Goal: Task Accomplishment & Management: Use online tool/utility

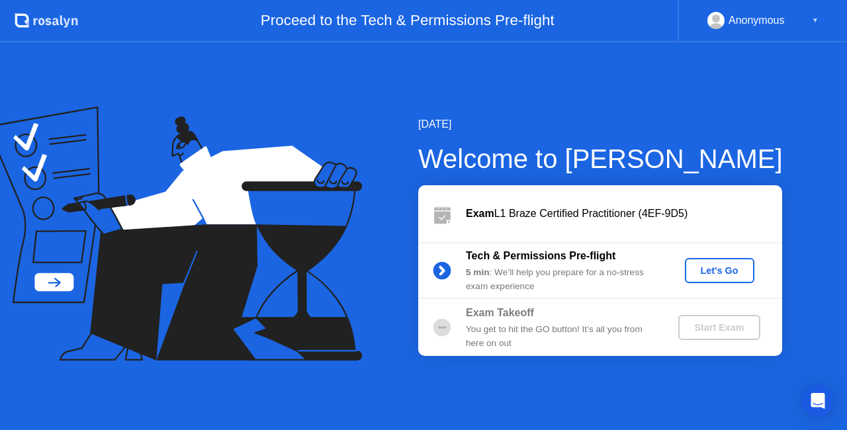
click at [716, 266] on div "Let's Go" at bounding box center [719, 270] width 59 height 11
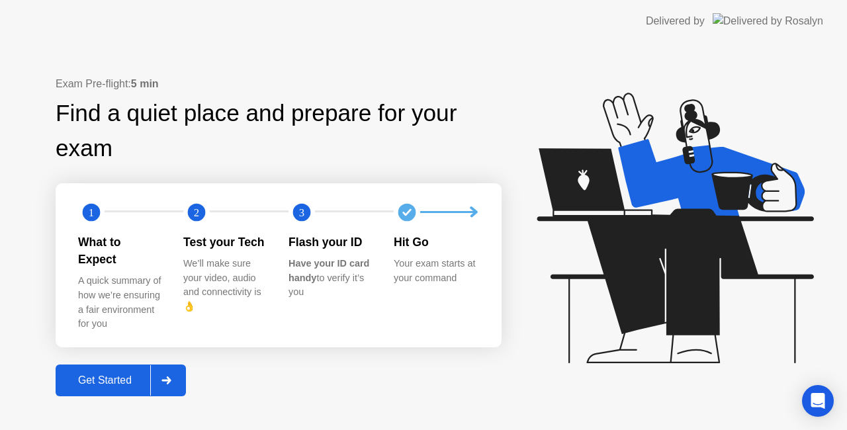
click at [98, 375] on div "Get Started" at bounding box center [105, 380] width 91 height 12
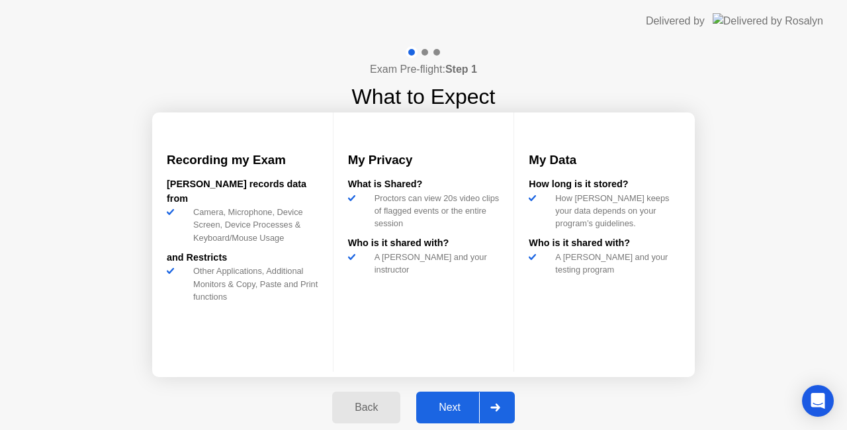
click at [464, 413] on div "Next" at bounding box center [449, 407] width 59 height 12
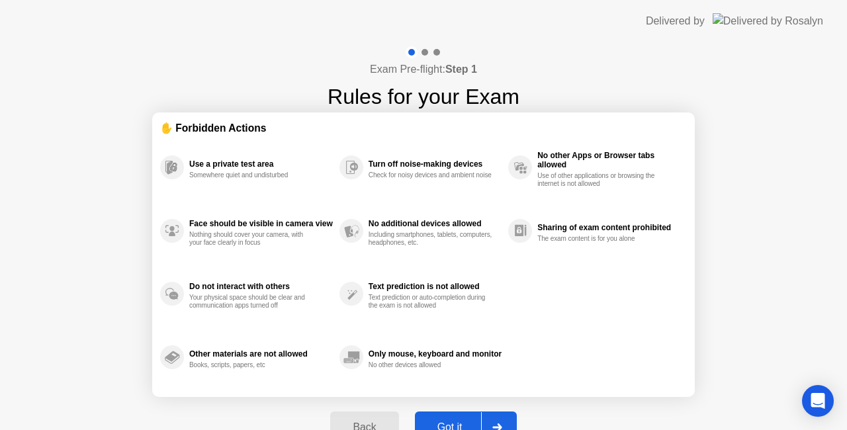
click at [464, 414] on button "Got it" at bounding box center [466, 427] width 102 height 32
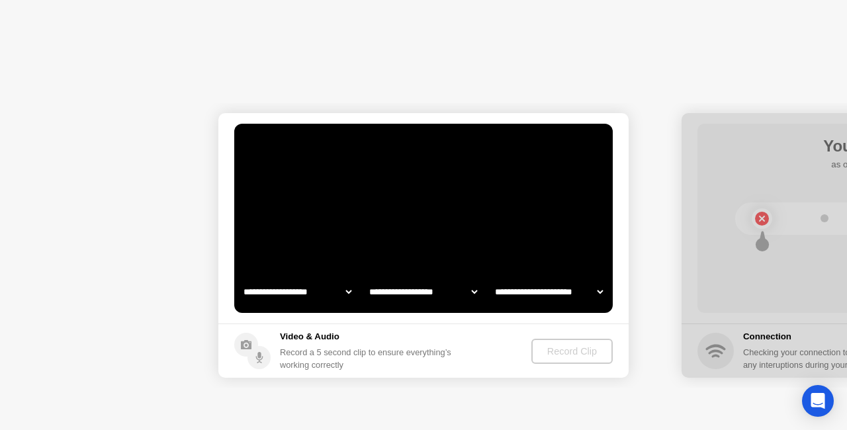
select select "**********"
select select "*******"
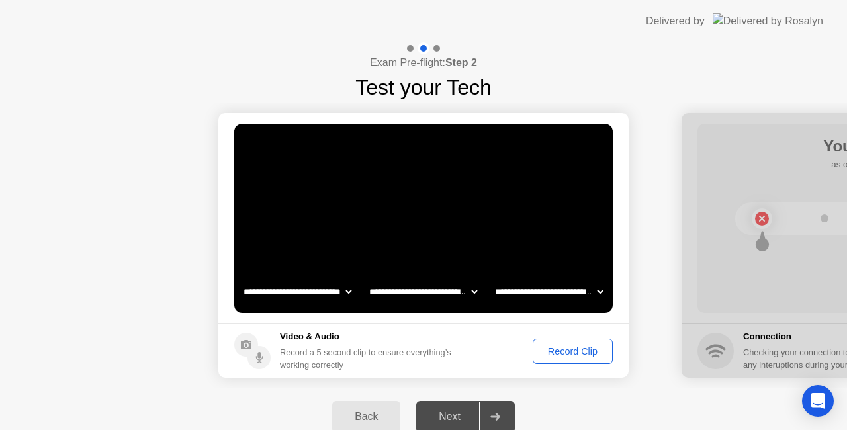
click at [550, 347] on div "Record Clip" at bounding box center [572, 351] width 71 height 11
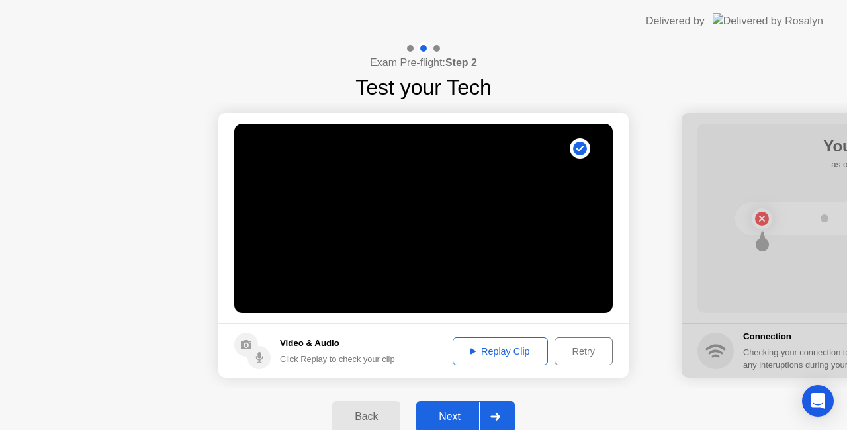
click at [450, 413] on div "Next" at bounding box center [449, 417] width 59 height 12
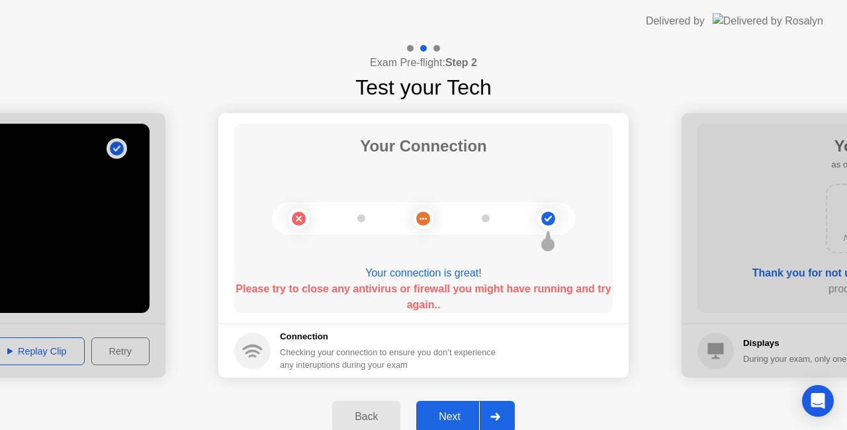
click at [436, 407] on button "Next" at bounding box center [465, 417] width 99 height 32
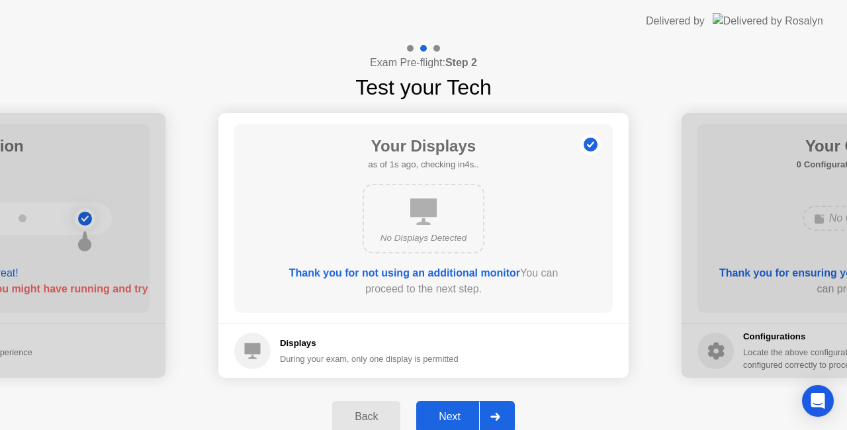
click at [436, 407] on button "Next" at bounding box center [465, 417] width 99 height 32
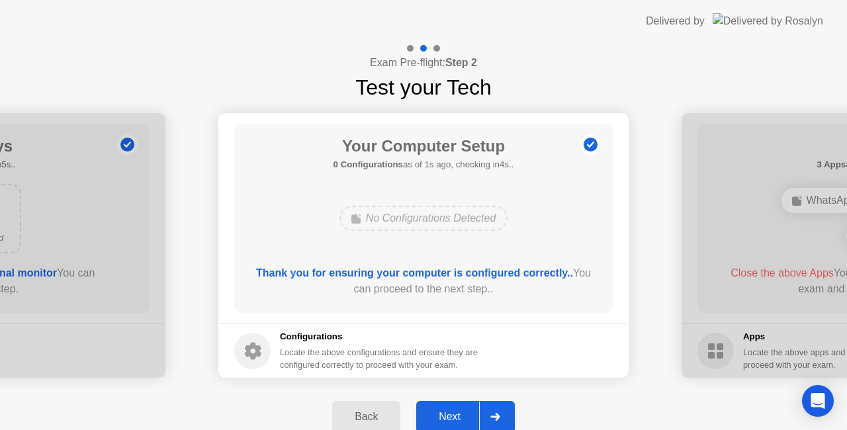
click at [436, 407] on button "Next" at bounding box center [465, 417] width 99 height 32
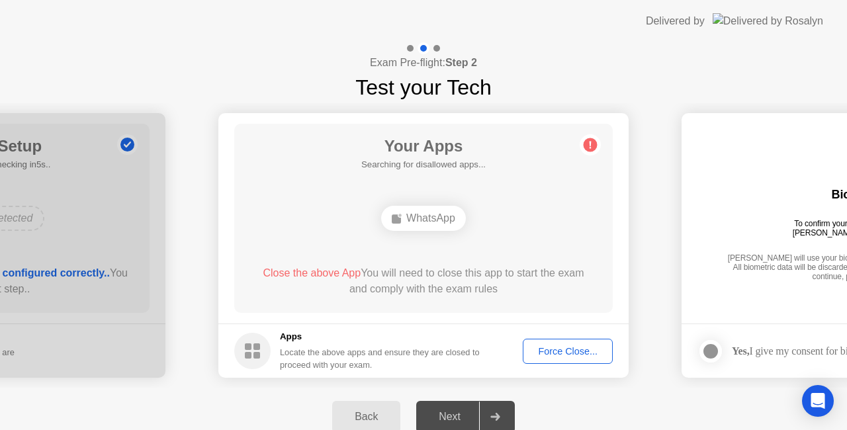
click at [187, 97] on div "Exam Pre-flight: Step 2 Test your Tech" at bounding box center [423, 72] width 847 height 61
click at [579, 357] on div "Force Close..." at bounding box center [567, 351] width 81 height 11
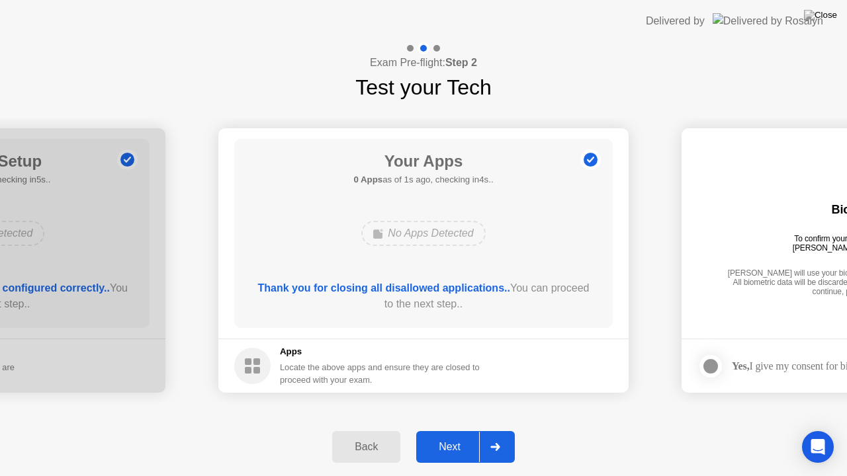
click at [439, 429] on div "Next" at bounding box center [449, 447] width 59 height 12
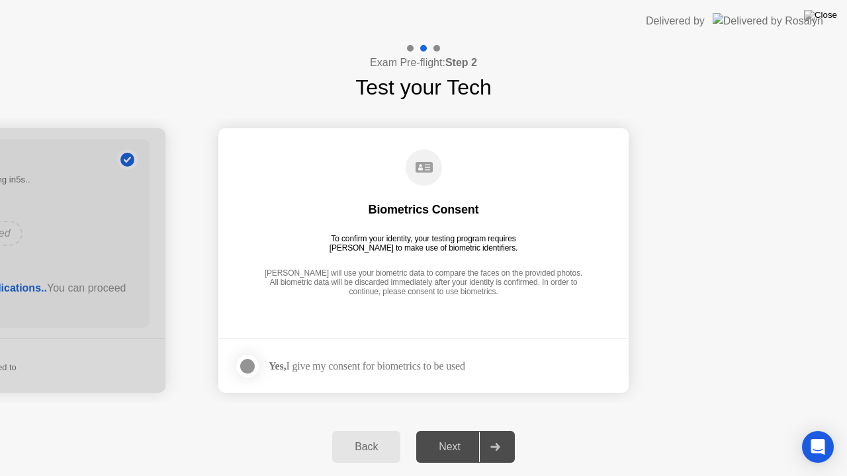
click at [243, 362] on div at bounding box center [247, 367] width 16 height 16
click at [455, 429] on div "Next" at bounding box center [449, 447] width 59 height 12
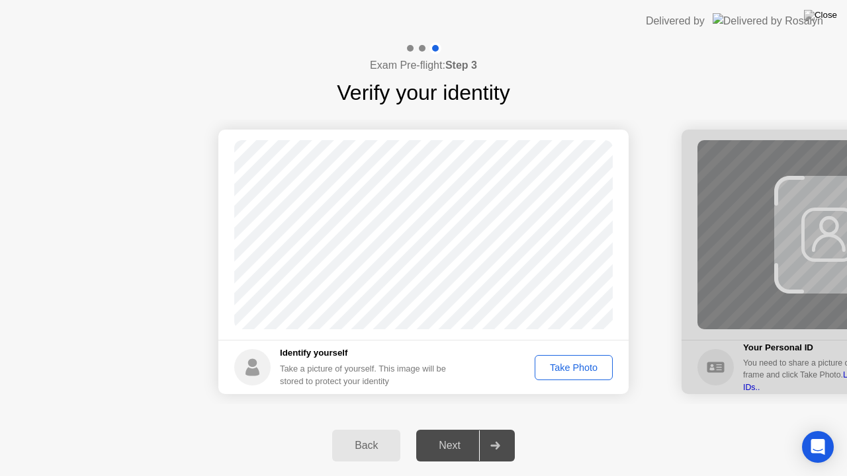
click at [580, 359] on button "Take Photo" at bounding box center [573, 367] width 78 height 25
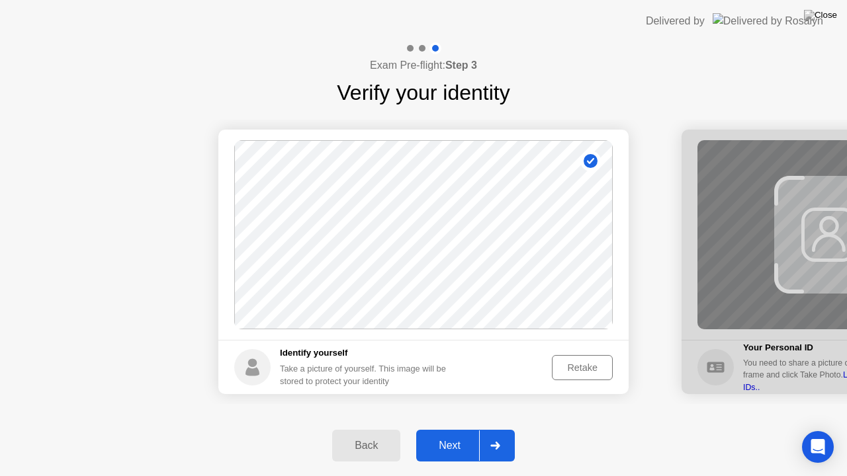
click at [451, 429] on div "Next" at bounding box center [449, 446] width 59 height 12
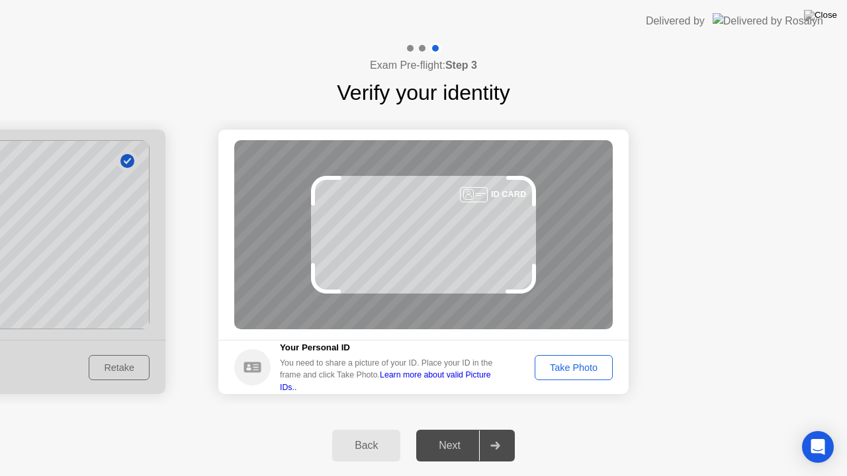
click at [573, 362] on div "Take Photo" at bounding box center [573, 367] width 69 height 11
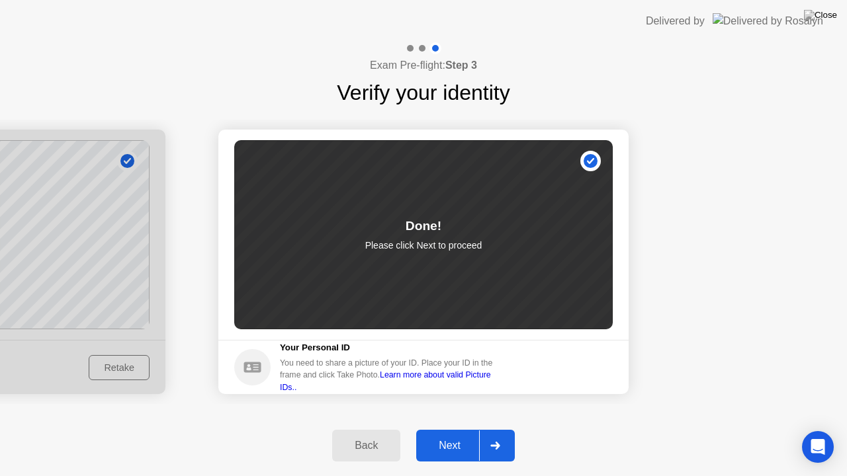
click at [448, 429] on div "Next" at bounding box center [449, 446] width 59 height 12
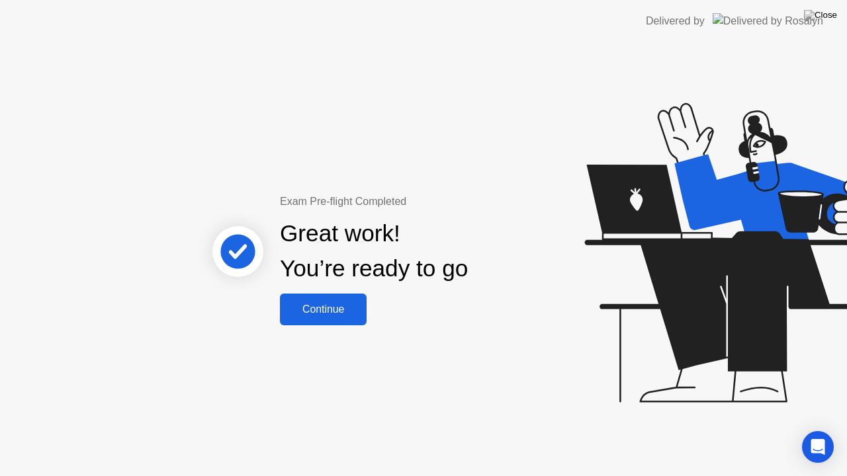
click at [315, 314] on div "Continue" at bounding box center [323, 310] width 79 height 12
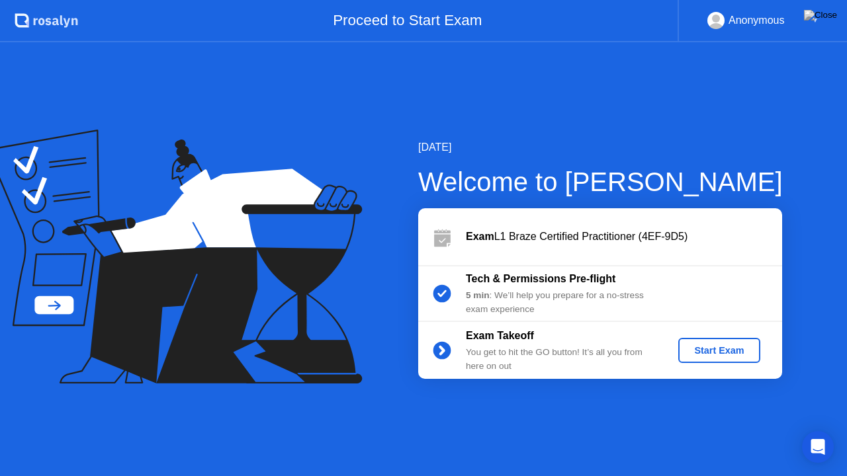
click at [702, 355] on div "Start Exam" at bounding box center [718, 350] width 71 height 11
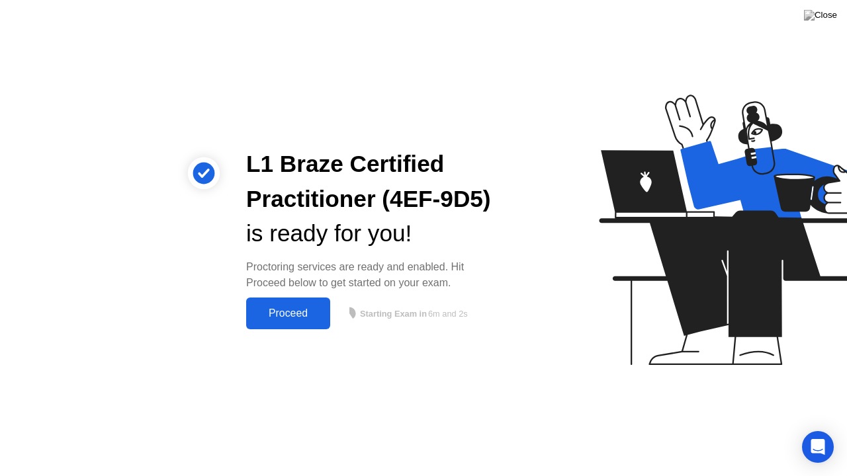
click at [303, 311] on div "Proceed" at bounding box center [288, 314] width 76 height 12
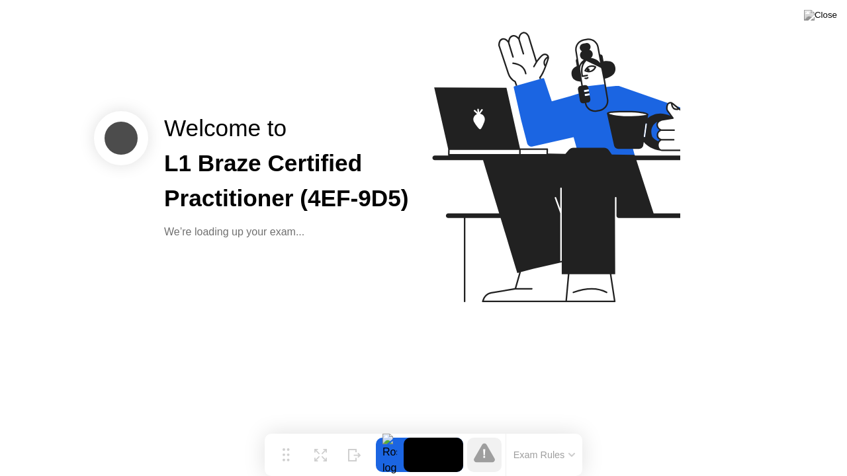
click at [546, 429] on button "Exam Rules" at bounding box center [544, 455] width 70 height 12
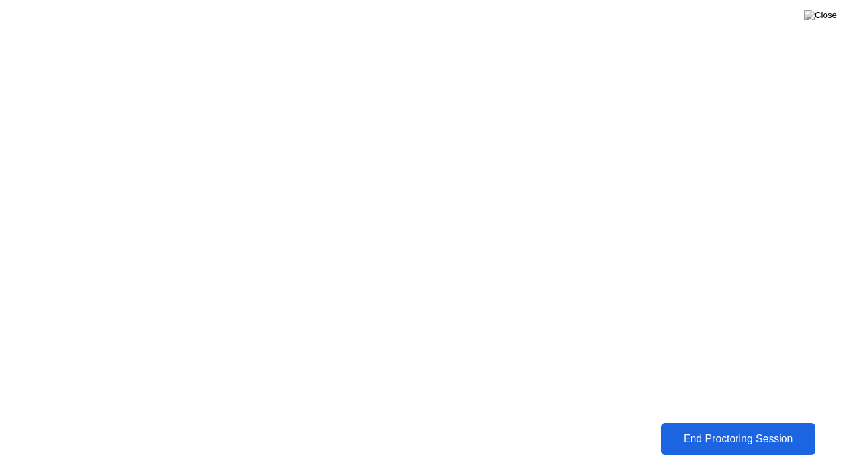
click at [689, 429] on button "End Proctoring Session" at bounding box center [737, 439] width 155 height 32
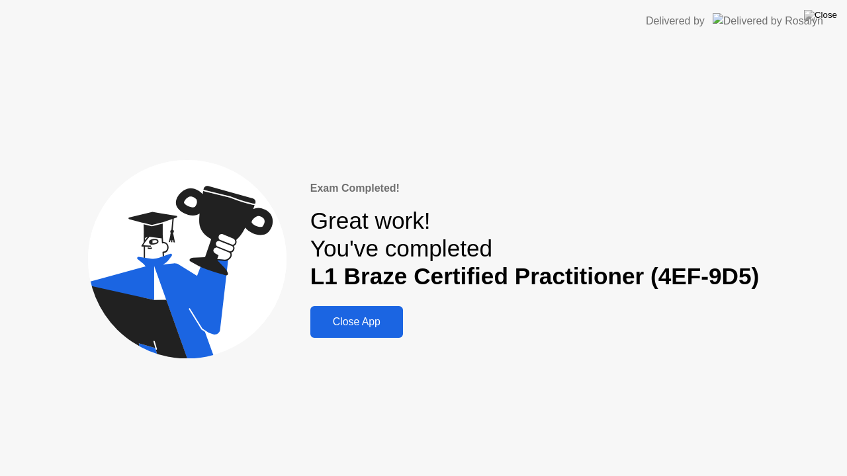
click at [373, 335] on button "Close App" at bounding box center [356, 322] width 93 height 32
